Goal: Task Accomplishment & Management: Manage account settings

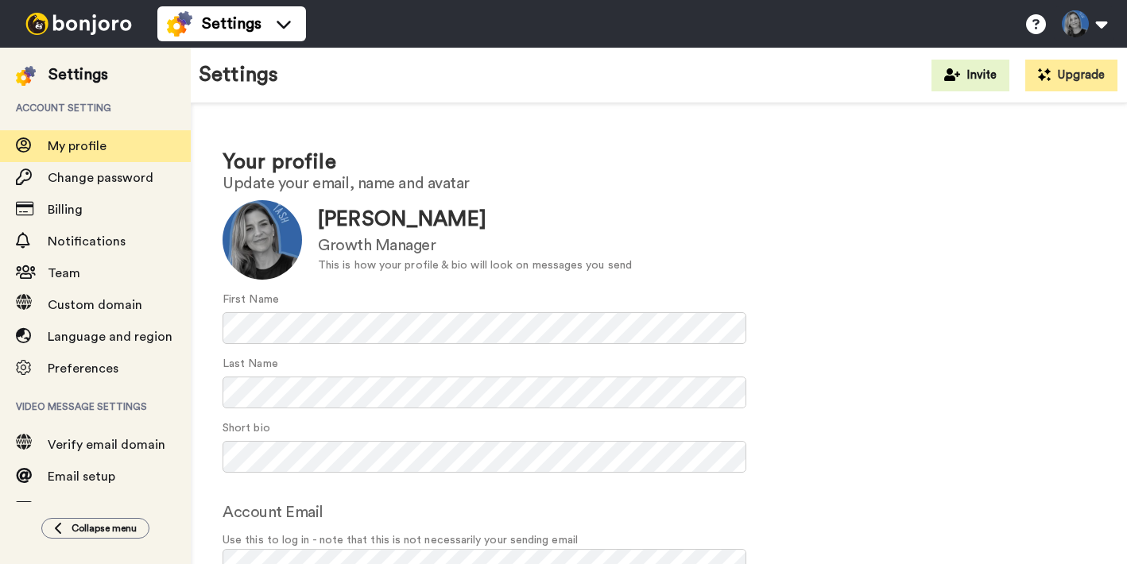
click at [679, 133] on div "Your profile Update your email, name and avatar Update Tash Hoffman Growth Mana…" at bounding box center [659, 384] width 936 height 562
